Goal: Obtain resource: Obtain resource

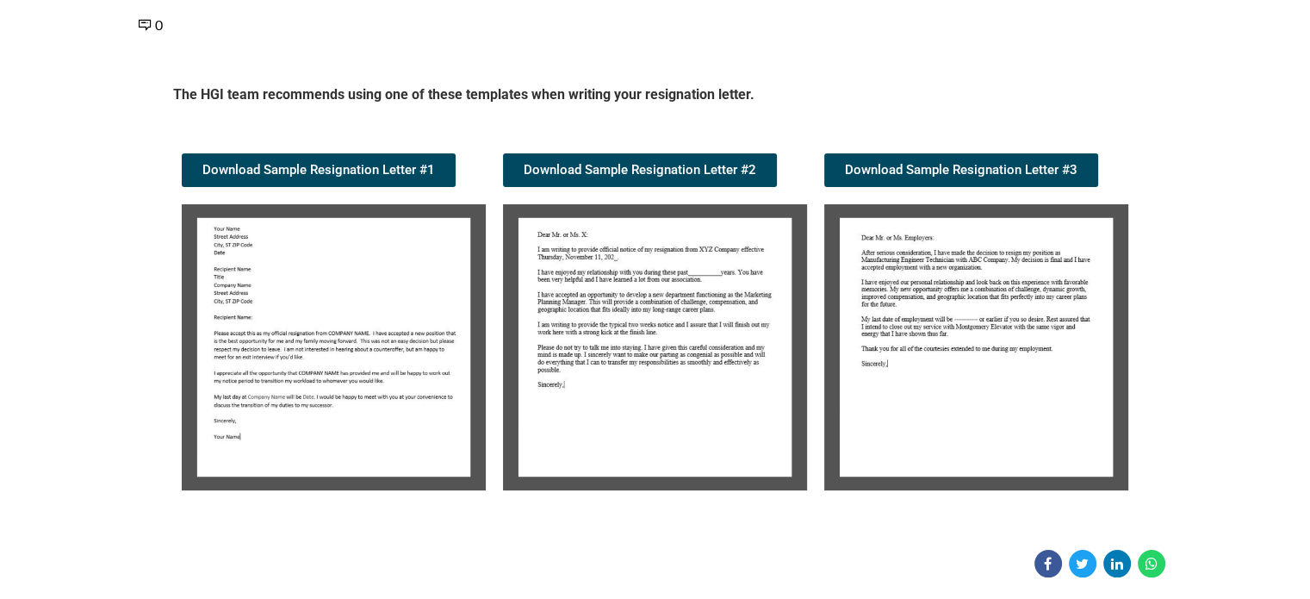
scroll to position [249, 0]
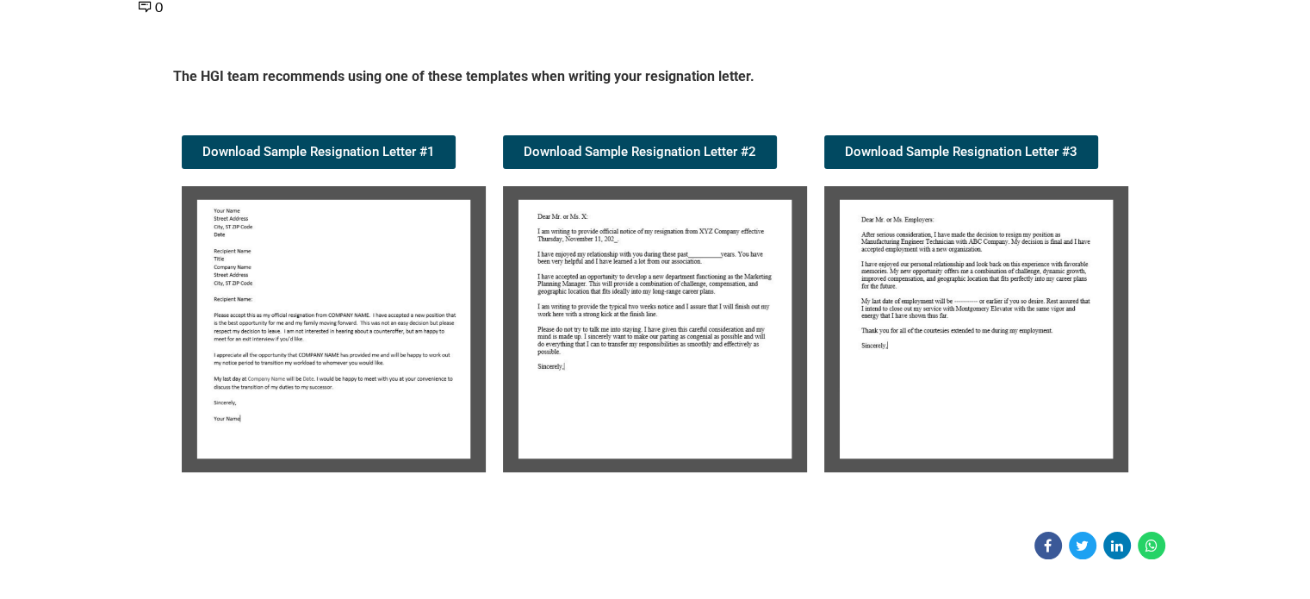
click at [1193, 370] on div "Candidate Tools Sample Resignation Letter 0 Spread the love The HGI team recomm…" at bounding box center [656, 210] width 1086 height 698
click at [1211, 434] on article "Candidate Tools Sample Resignation Letter 0 Spread the love The HGI team recomm…" at bounding box center [655, 210] width 1310 height 698
click at [1195, 406] on div "Candidate Tools Sample Resignation Letter 0 Spread the love The HGI team recomm…" at bounding box center [656, 210] width 1086 height 698
click at [1244, 444] on article "Candidate Tools Sample Resignation Letter 0 Spread the love The HGI team recomm…" at bounding box center [655, 210] width 1310 height 698
click at [1052, 403] on img at bounding box center [977, 329] width 304 height 286
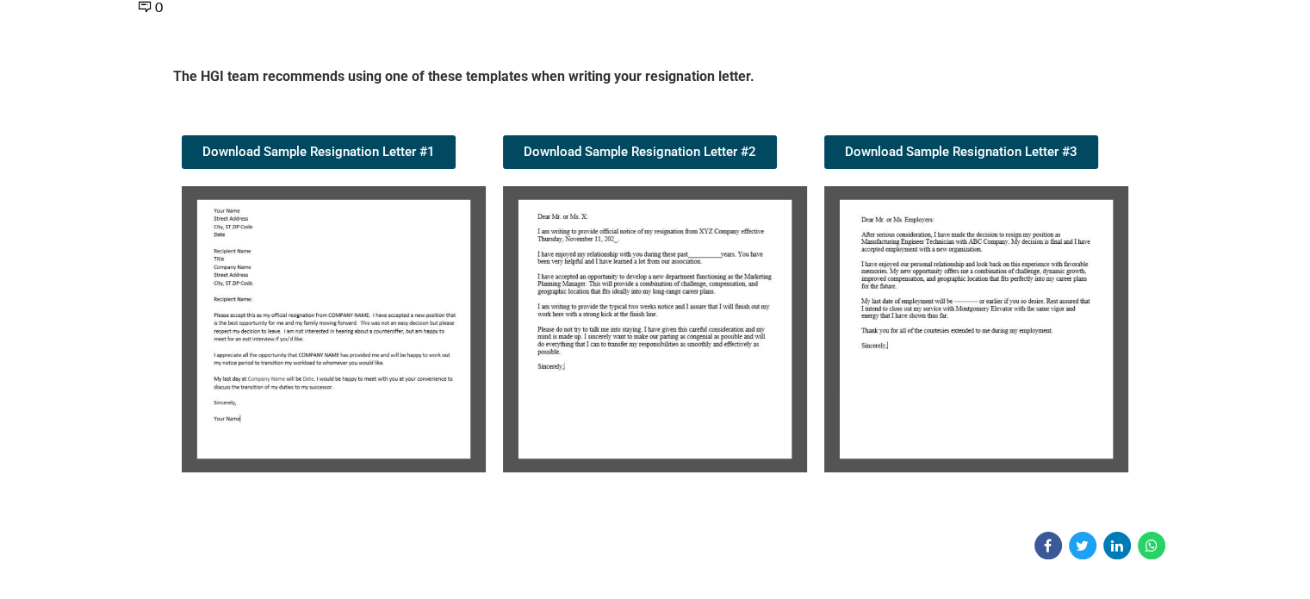
click at [1245, 401] on article "Candidate Tools Sample Resignation Letter 0 Spread the love The HGI team recomm…" at bounding box center [655, 210] width 1310 height 698
click at [1038, 353] on img at bounding box center [977, 329] width 304 height 286
click at [1196, 334] on div "Candidate Tools Sample Resignation Letter 0 Spread the love The HGI team recomm…" at bounding box center [656, 210] width 1086 height 698
click at [1096, 324] on img at bounding box center [977, 329] width 304 height 286
click at [1172, 378] on section "The HGI team recommends using one of these templates when writing your resignat…" at bounding box center [656, 274] width 1034 height 431
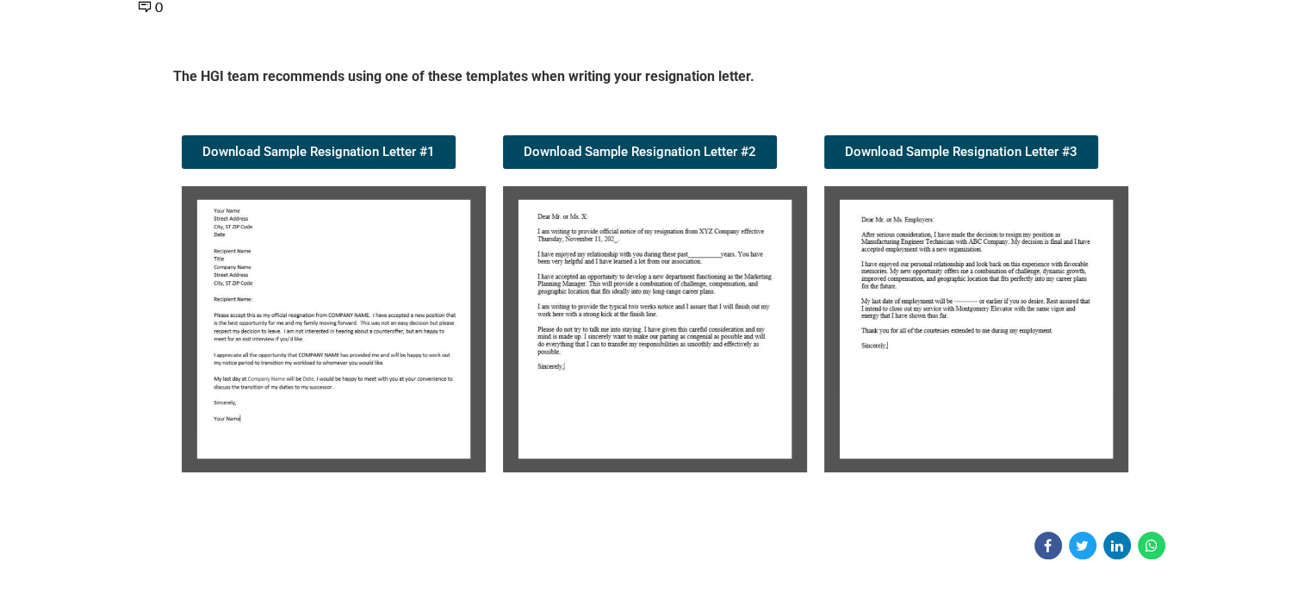
click at [1168, 410] on section "The HGI team recommends using one of these templates when writing your resignat…" at bounding box center [656, 274] width 1034 height 431
click at [1217, 415] on article "Candidate Tools Sample Resignation Letter 0 Spread the love The HGI team recomm…" at bounding box center [655, 210] width 1310 height 698
click at [1261, 317] on article "Candidate Tools Sample Resignation Letter 0 Spread the love The HGI team recomm…" at bounding box center [655, 210] width 1310 height 698
click at [1223, 364] on article "Candidate Tools Sample Resignation Letter 0 Spread the love The HGI team recomm…" at bounding box center [655, 210] width 1310 height 698
click at [1245, 477] on article "Candidate Tools Sample Resignation Letter 0 Spread the love The HGI team recomm…" at bounding box center [655, 210] width 1310 height 698
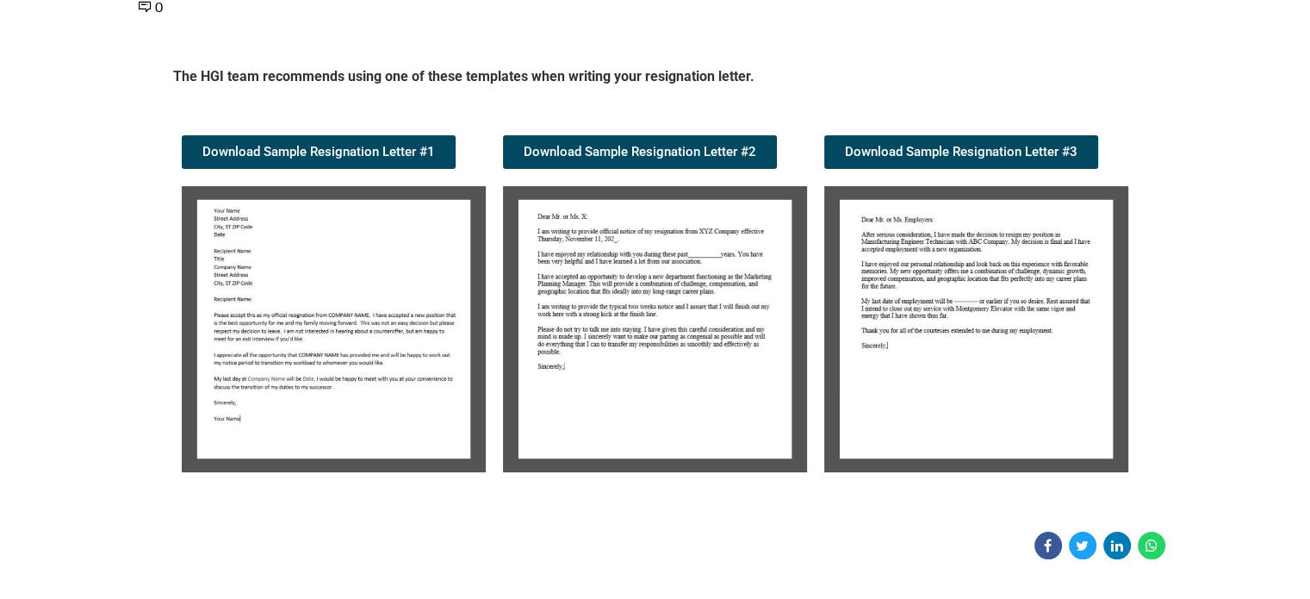
click at [1229, 368] on article "Candidate Tools Sample Resignation Letter 0 Spread the love The HGI team recomm…" at bounding box center [655, 210] width 1310 height 698
click at [1135, 358] on div "Download Sample Resignation Letter #3" at bounding box center [976, 304] width 321 height 354
click at [1102, 489] on div at bounding box center [656, 489] width 982 height 1
click at [1167, 354] on section "The HGI team recommends using one of these templates when writing your resignat…" at bounding box center [656, 274] width 1034 height 431
click at [1222, 444] on article "Candidate Tools Sample Resignation Letter 0 Spread the love The HGI team recomm…" at bounding box center [655, 210] width 1310 height 698
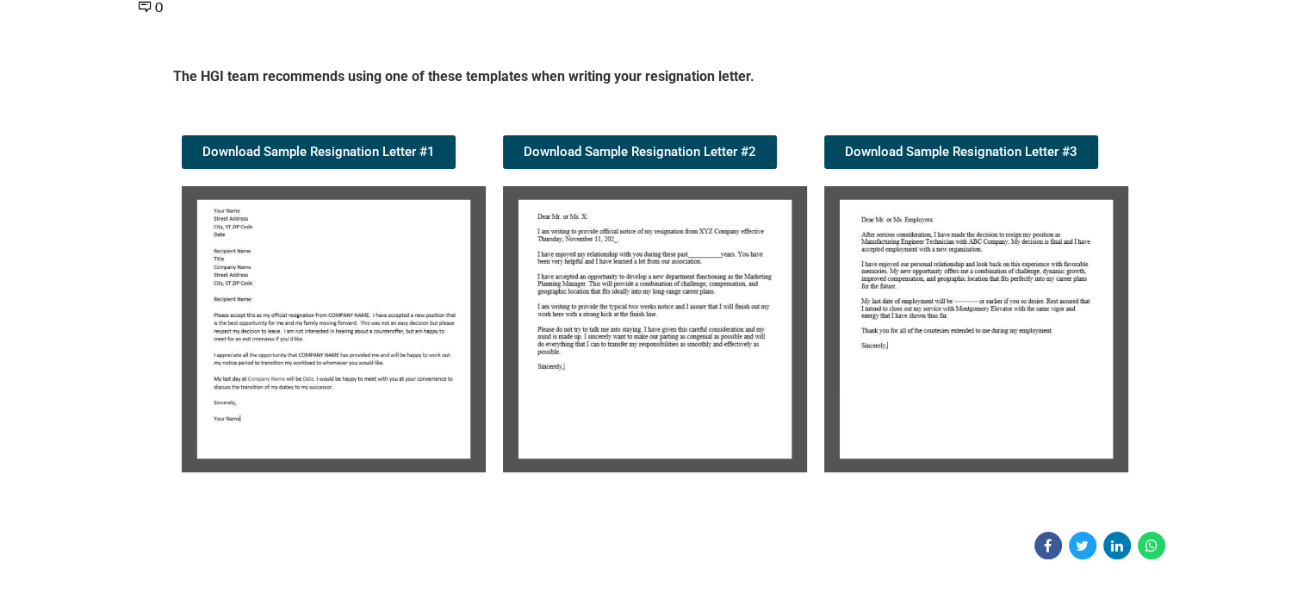
click at [1112, 331] on img at bounding box center [977, 329] width 304 height 286
